Goal: Information Seeking & Learning: Check status

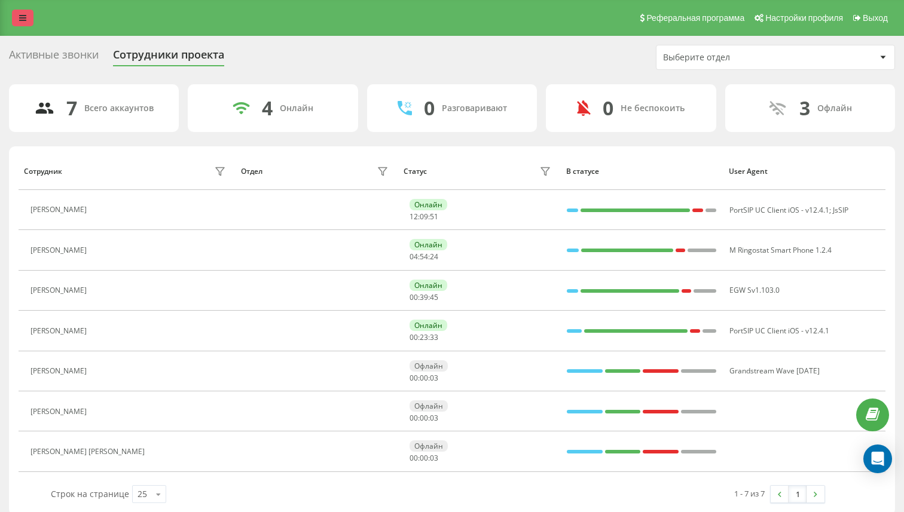
click at [20, 19] on icon at bounding box center [22, 18] width 7 height 8
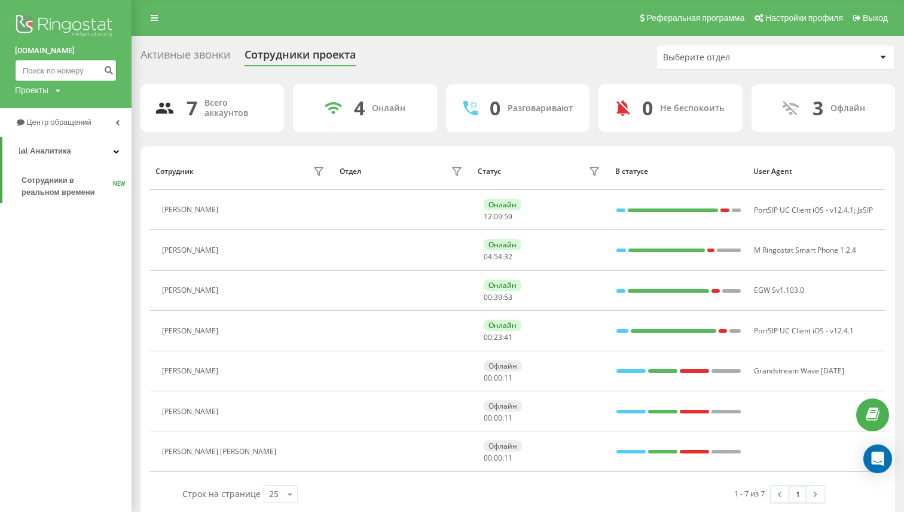
click at [56, 72] on input at bounding box center [66, 71] width 102 height 22
paste input "+380 66 129 4959"
type input "+380 66 129 4959"
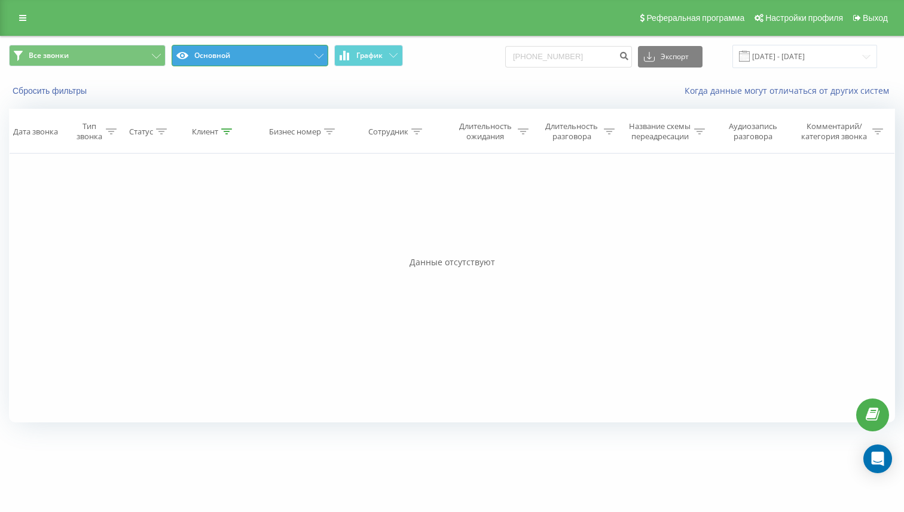
click at [232, 57] on button "Основной" at bounding box center [250, 56] width 157 height 22
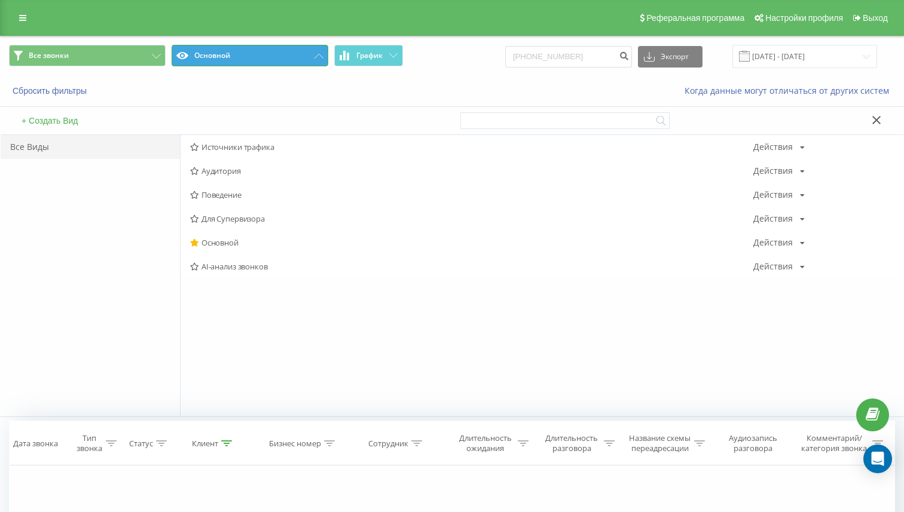
click at [232, 56] on button "Основной" at bounding box center [250, 56] width 157 height 22
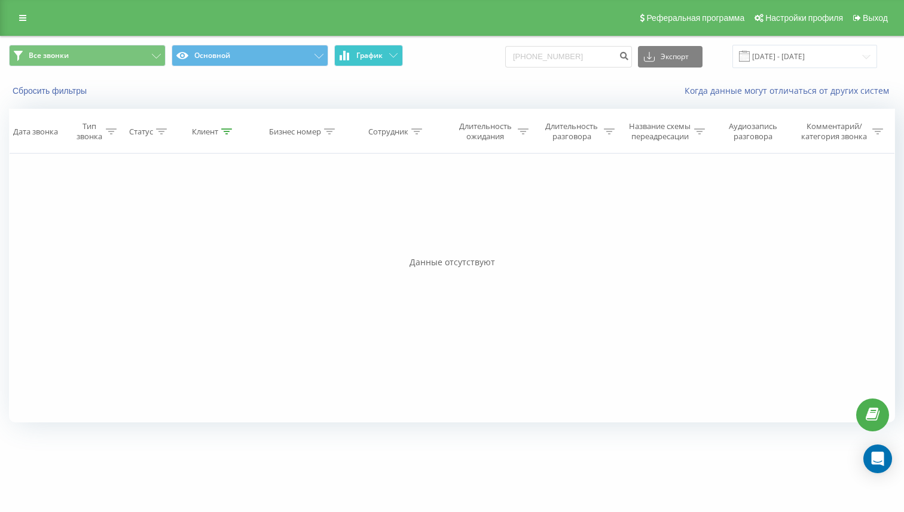
click at [375, 54] on span "График" at bounding box center [369, 55] width 26 height 8
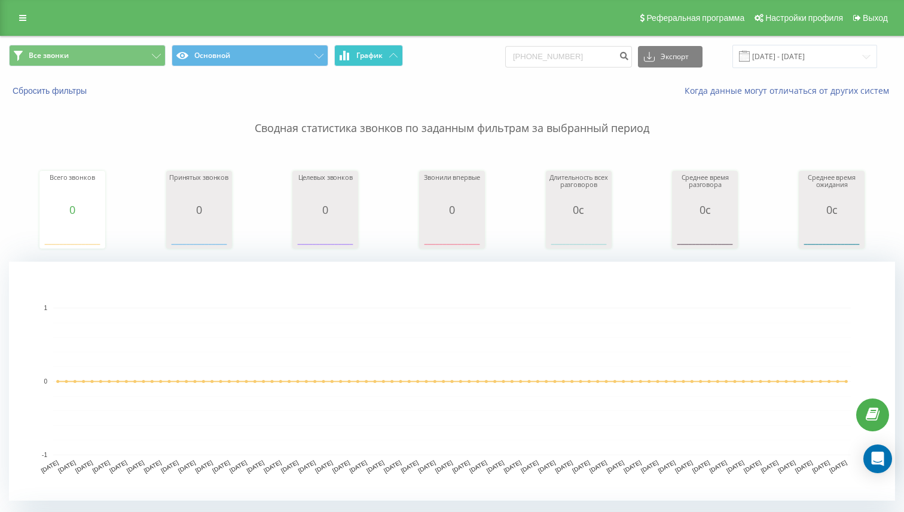
click at [375, 54] on span "График" at bounding box center [369, 55] width 26 height 8
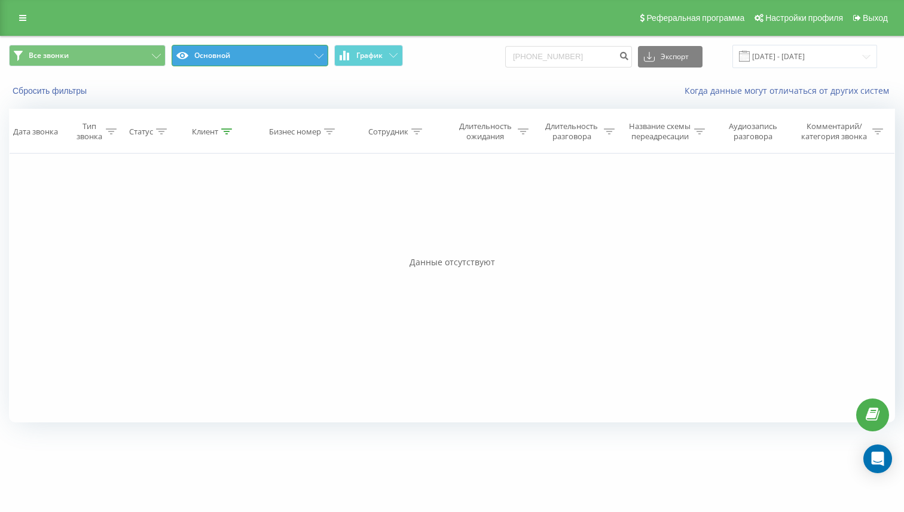
click at [268, 53] on button "Основной" at bounding box center [250, 56] width 157 height 22
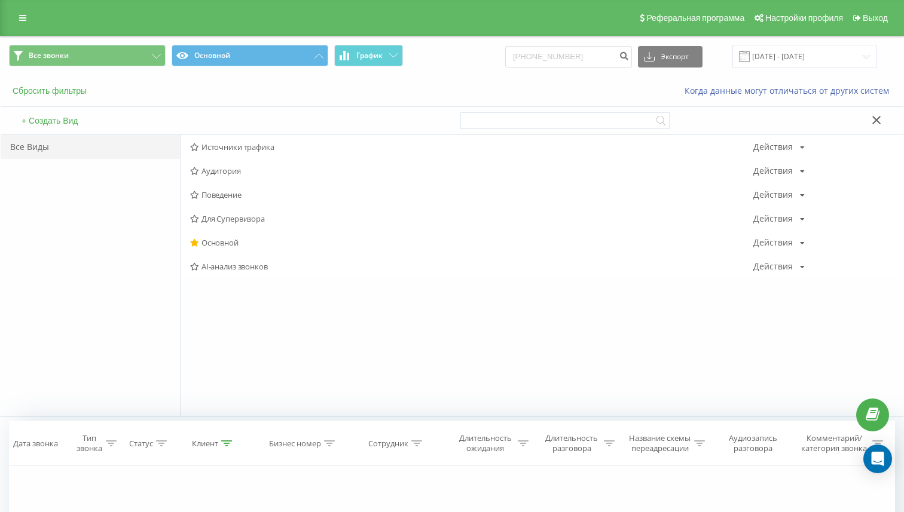
click at [55, 90] on button "Сбросить фильтры" at bounding box center [51, 90] width 84 height 11
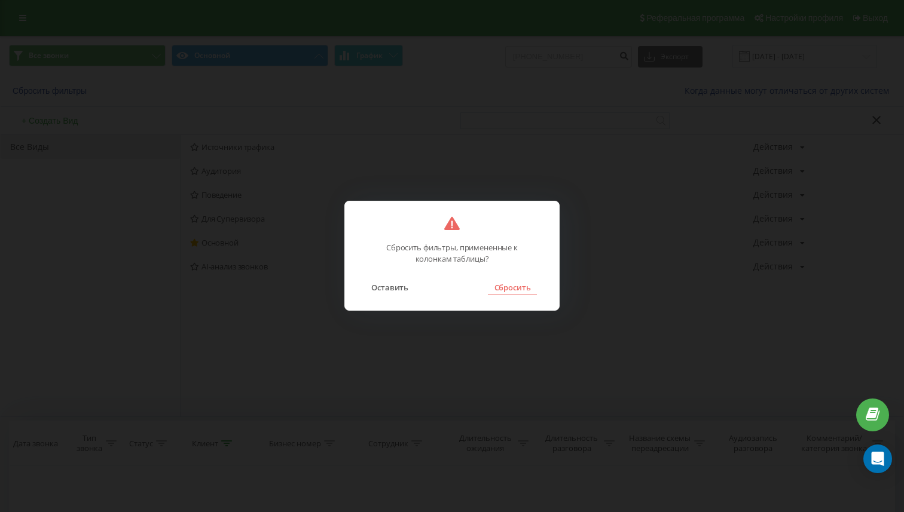
click at [501, 287] on button "Сбросить" at bounding box center [512, 288] width 48 height 16
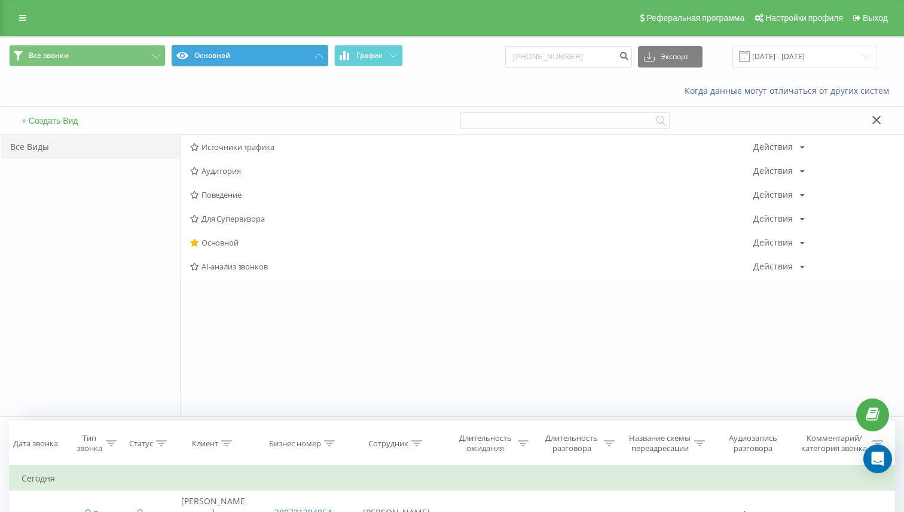
click at [231, 60] on button "Основной" at bounding box center [250, 56] width 157 height 22
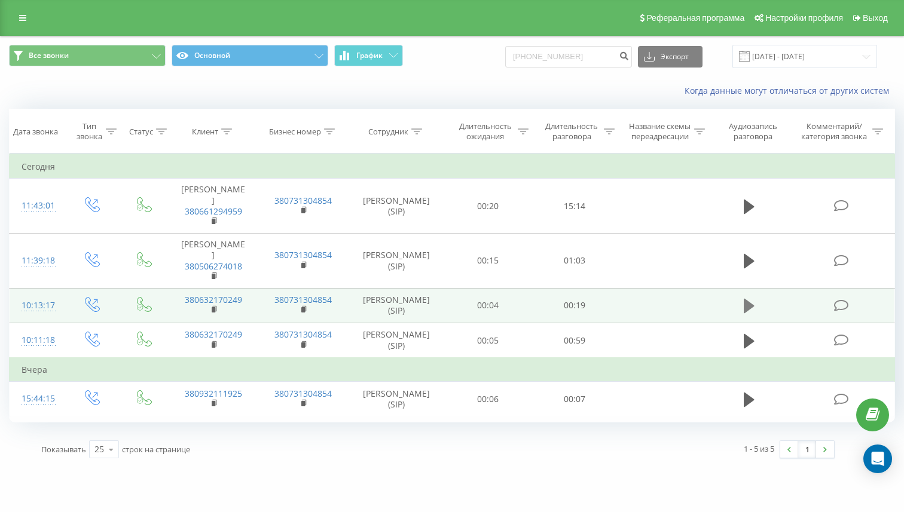
click at [747, 313] on icon at bounding box center [749, 306] width 11 height 14
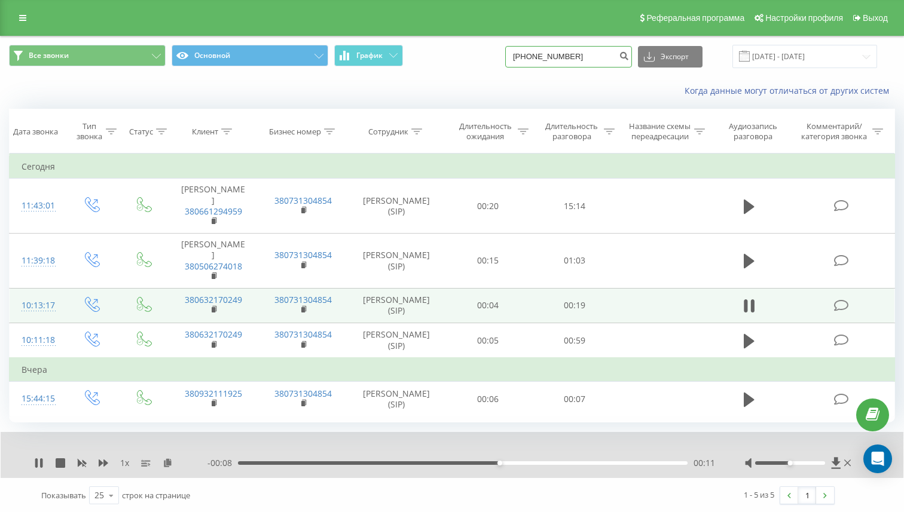
click at [589, 59] on input "+380661294959" at bounding box center [568, 57] width 127 height 22
click at [629, 57] on icon "submit" at bounding box center [624, 54] width 10 height 7
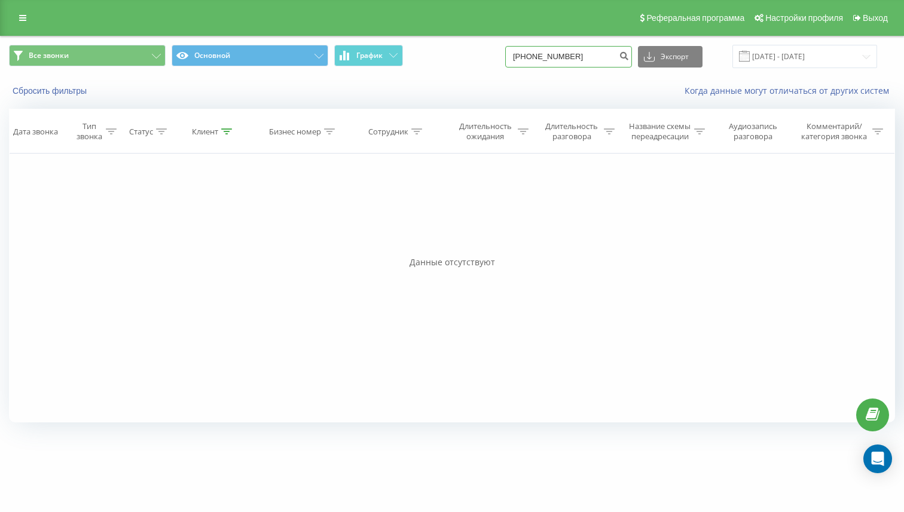
click at [602, 56] on input "+380661294959" at bounding box center [568, 57] width 127 height 22
click at [149, 54] on button "Все звонки" at bounding box center [87, 56] width 157 height 22
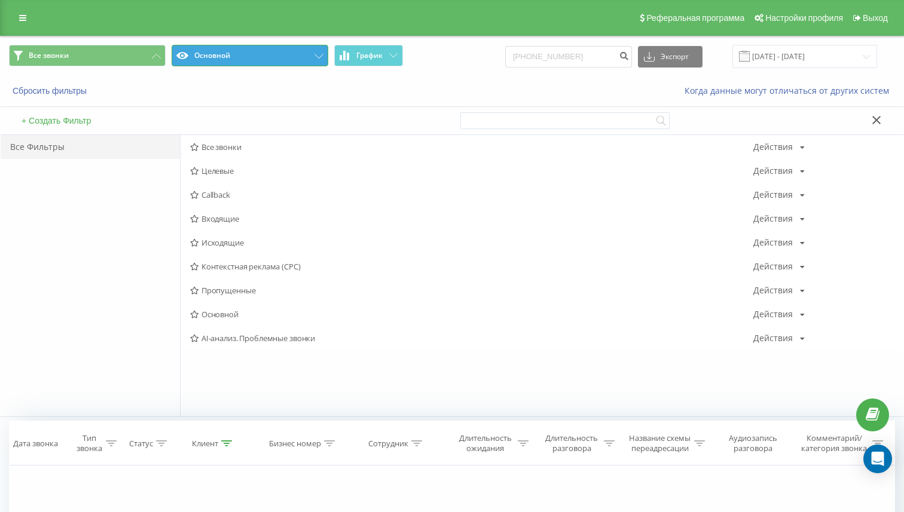
click at [306, 57] on button "Основной" at bounding box center [250, 56] width 157 height 22
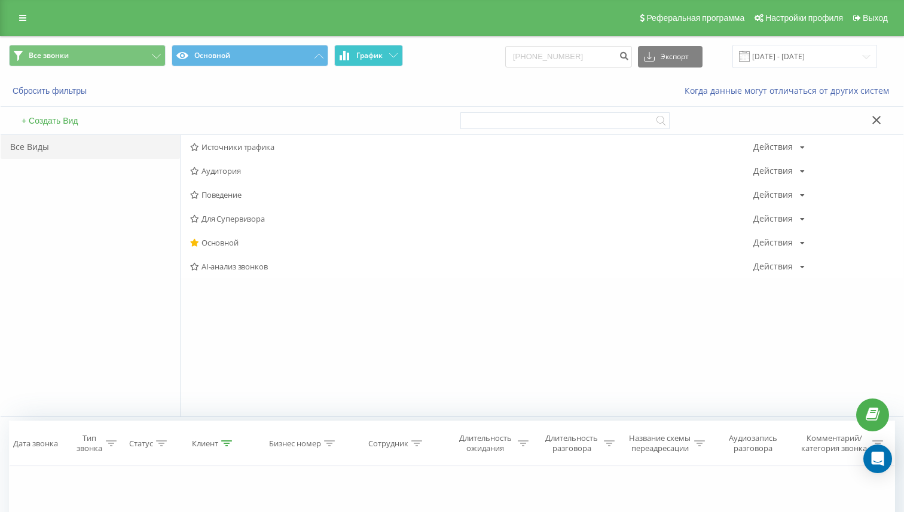
click at [366, 53] on span "График" at bounding box center [369, 55] width 26 height 8
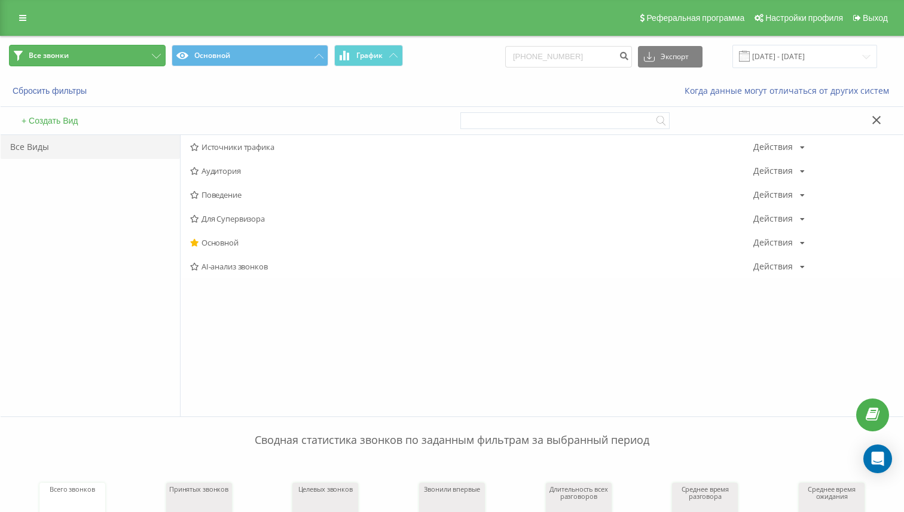
click at [130, 56] on button "Все звонки" at bounding box center [87, 56] width 157 height 22
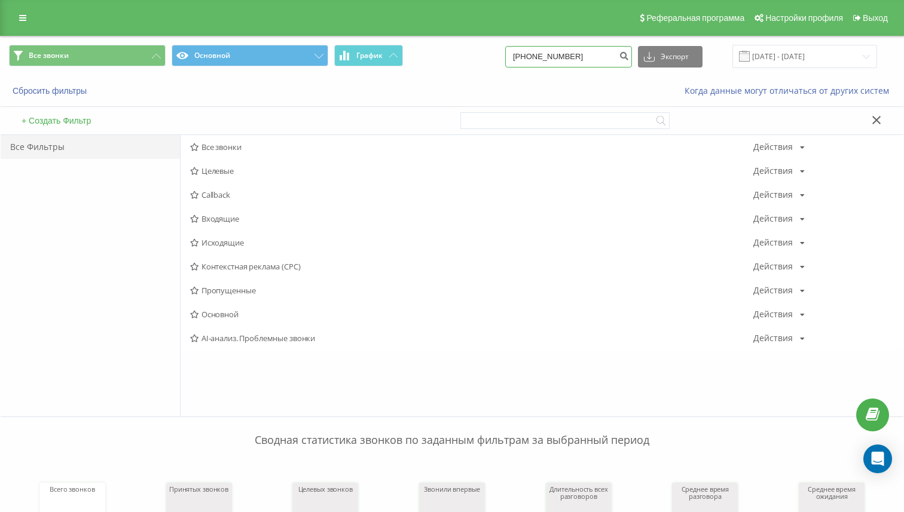
click at [551, 57] on input "+380661294959" at bounding box center [568, 57] width 127 height 22
type input "380661294959"
click at [629, 53] on icon "submit" at bounding box center [624, 54] width 10 height 7
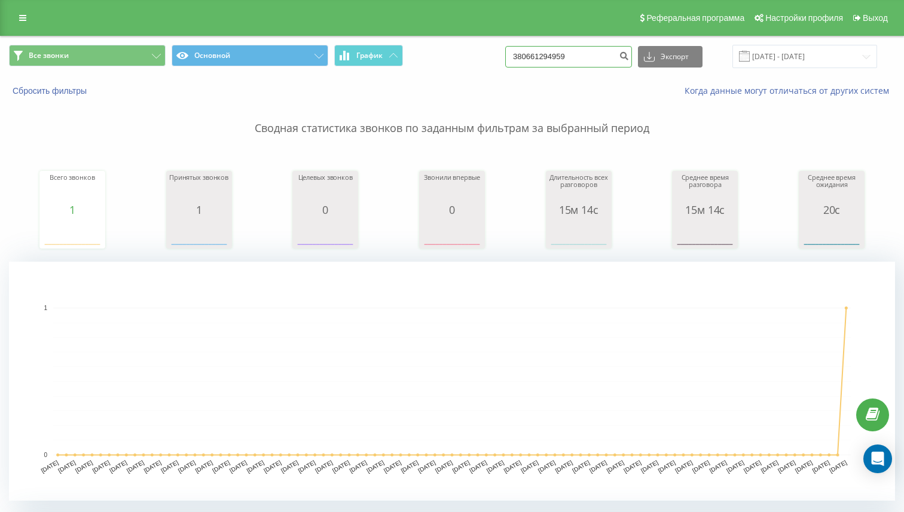
drag, startPoint x: 604, startPoint y: 58, endPoint x: 539, endPoint y: 59, distance: 65.1
click at [538, 59] on input "380661294959" at bounding box center [568, 57] width 127 height 22
click at [31, 13] on link at bounding box center [23, 18] width 22 height 17
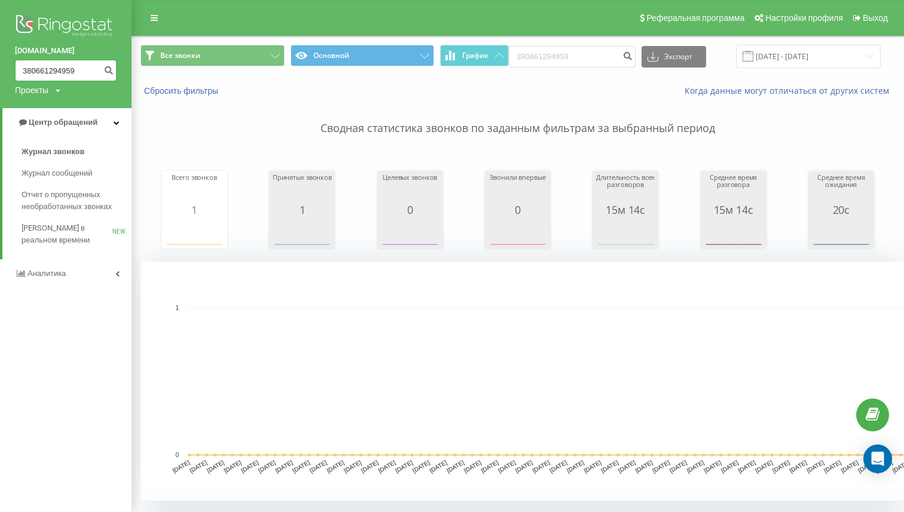
click at [51, 66] on input "380661294959" at bounding box center [66, 71] width 102 height 22
click at [108, 70] on icon "submit" at bounding box center [108, 68] width 10 height 7
